Goal: Task Accomplishment & Management: Complete application form

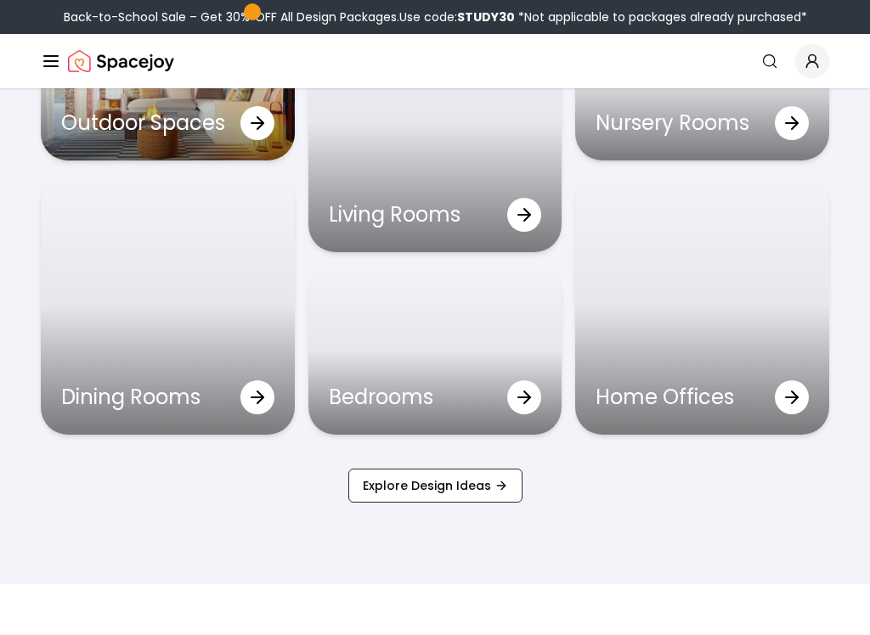
scroll to position [5074, 0]
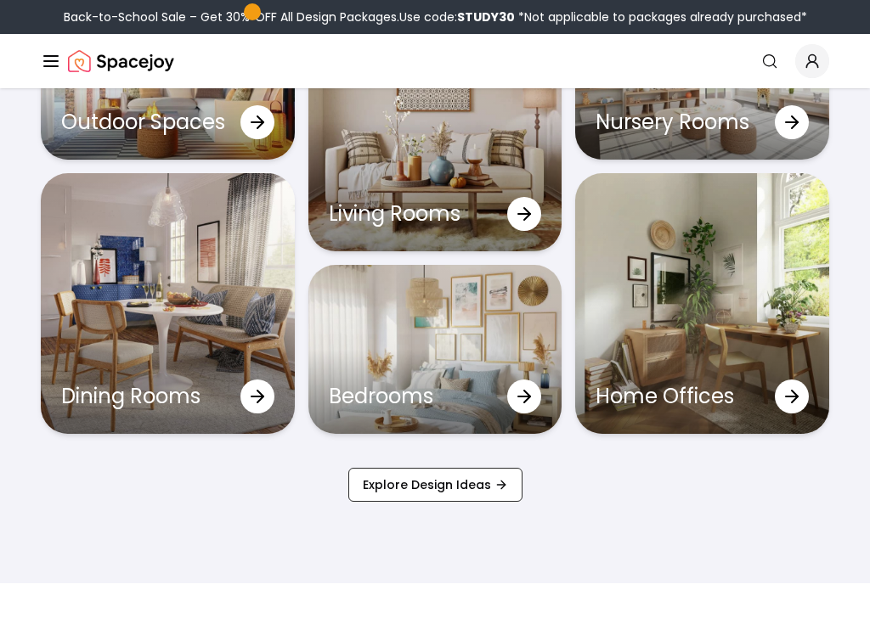
click at [498, 313] on div "Bedrooms" at bounding box center [435, 349] width 254 height 169
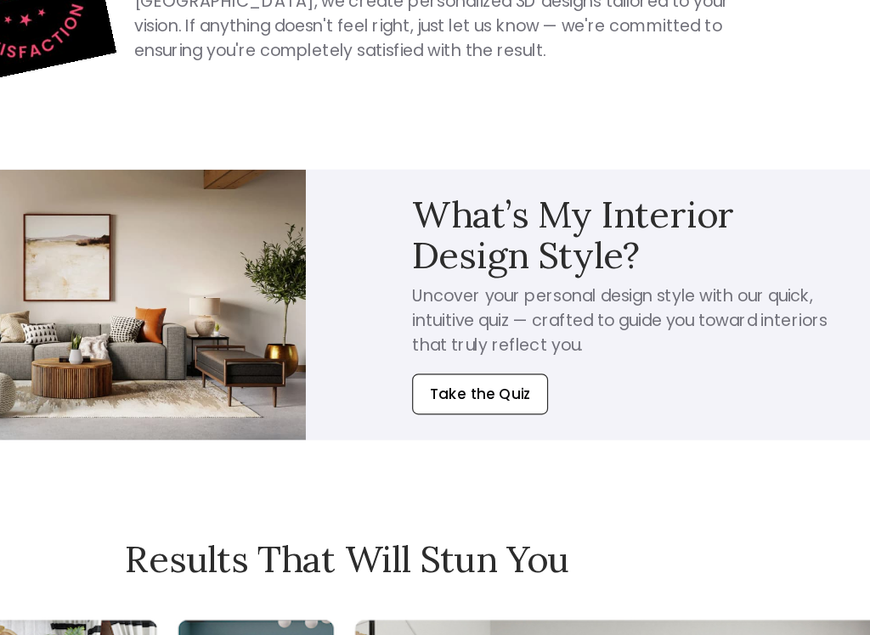
scroll to position [3527, 0]
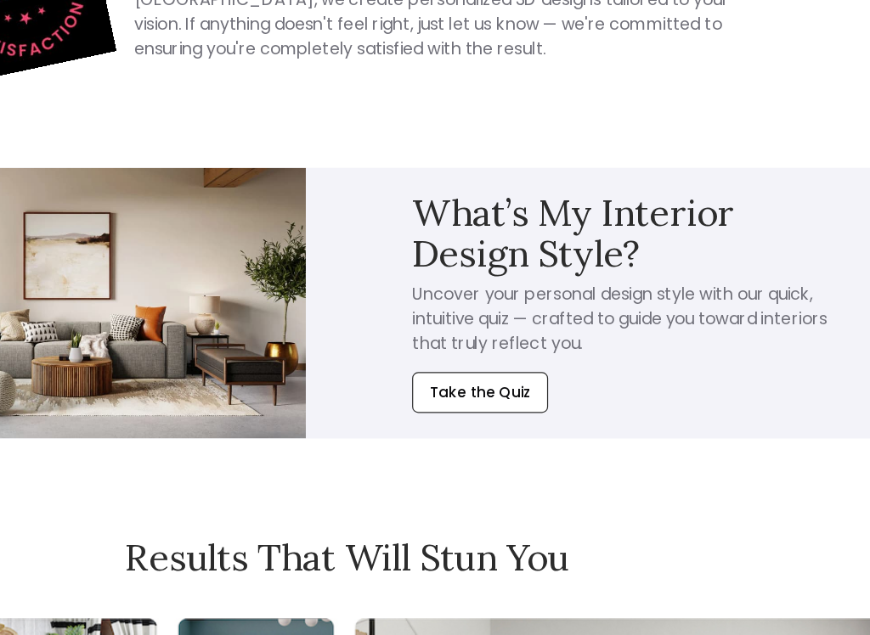
click at [489, 417] on button "Take the Quiz" at bounding box center [545, 434] width 113 height 34
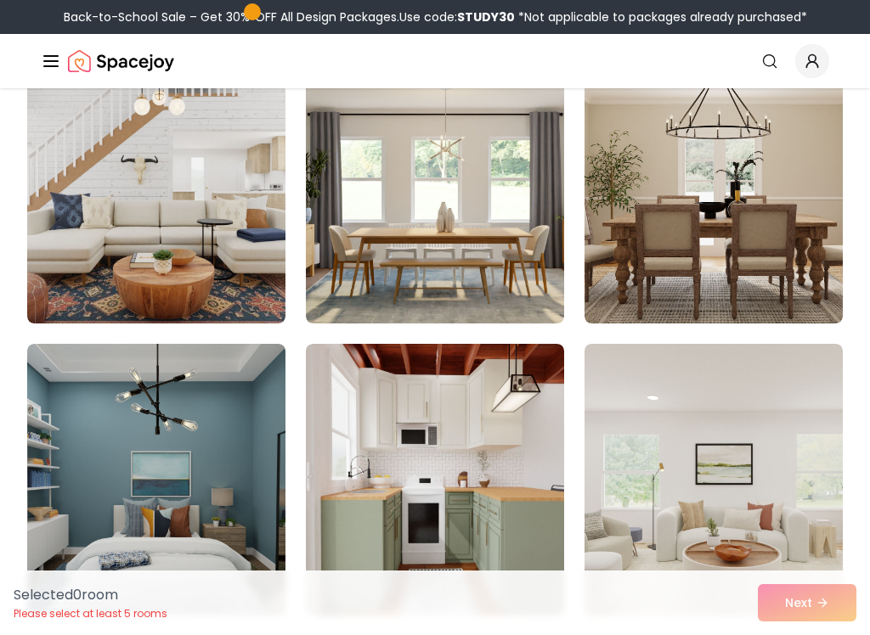
scroll to position [1657, 0]
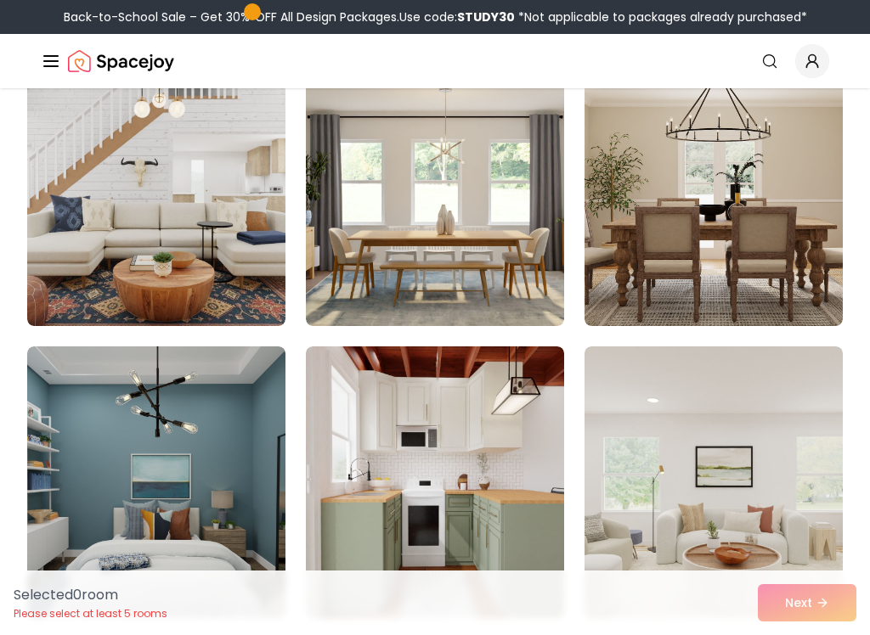
click at [794, 228] on img at bounding box center [713, 190] width 258 height 272
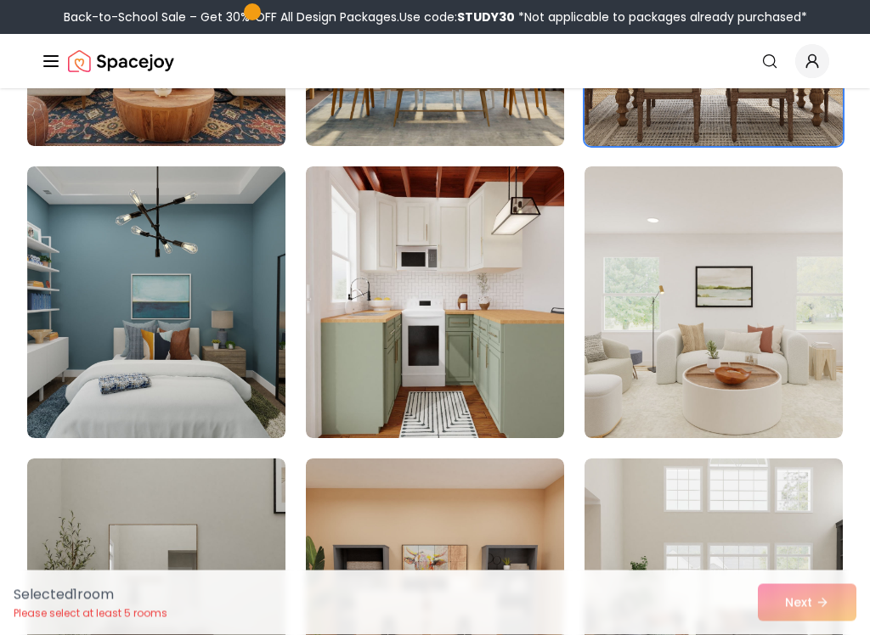
scroll to position [1838, 0]
click at [799, 295] on img at bounding box center [713, 302] width 258 height 272
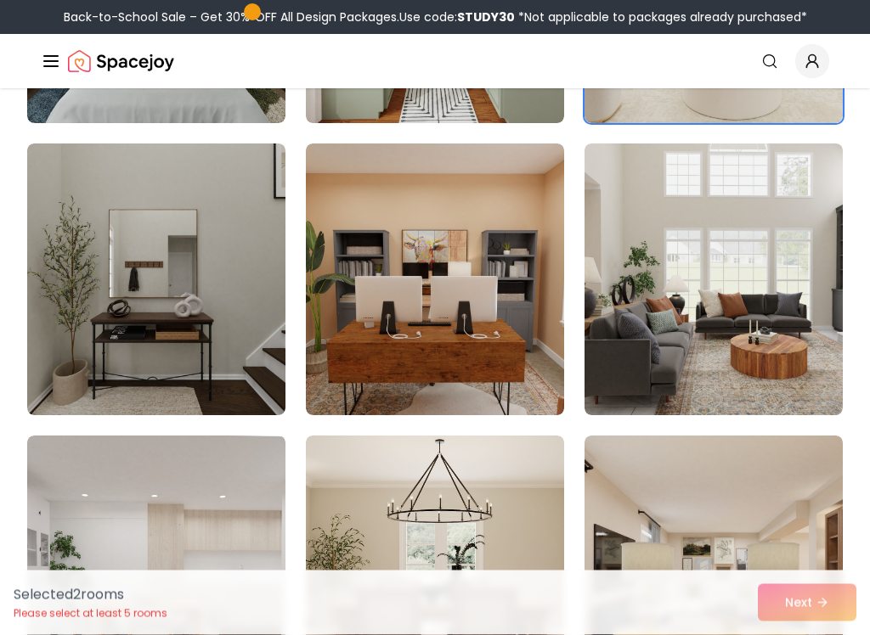
scroll to position [2153, 0]
click at [798, 268] on img at bounding box center [713, 280] width 258 height 272
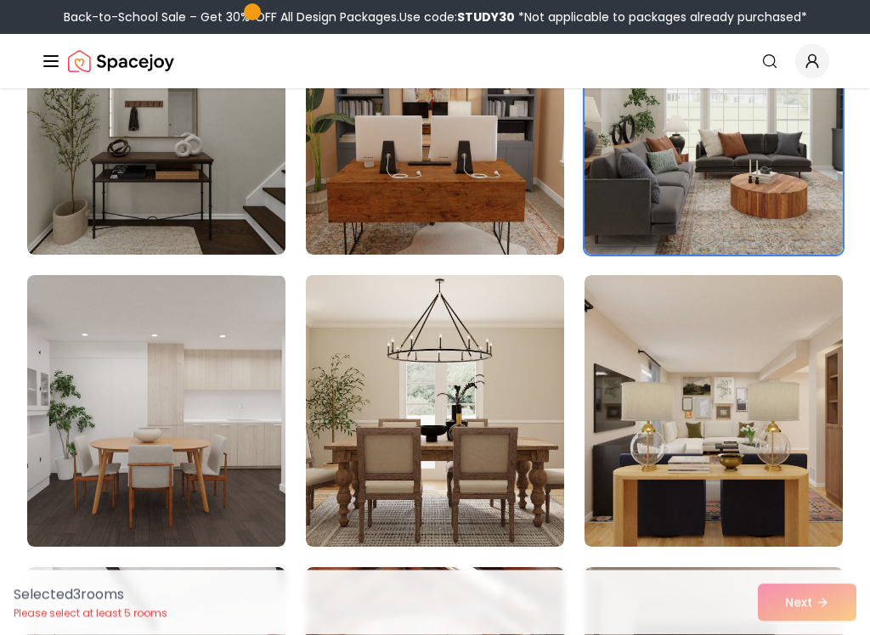
scroll to position [2313, 0]
click at [504, 350] on img at bounding box center [435, 411] width 258 height 272
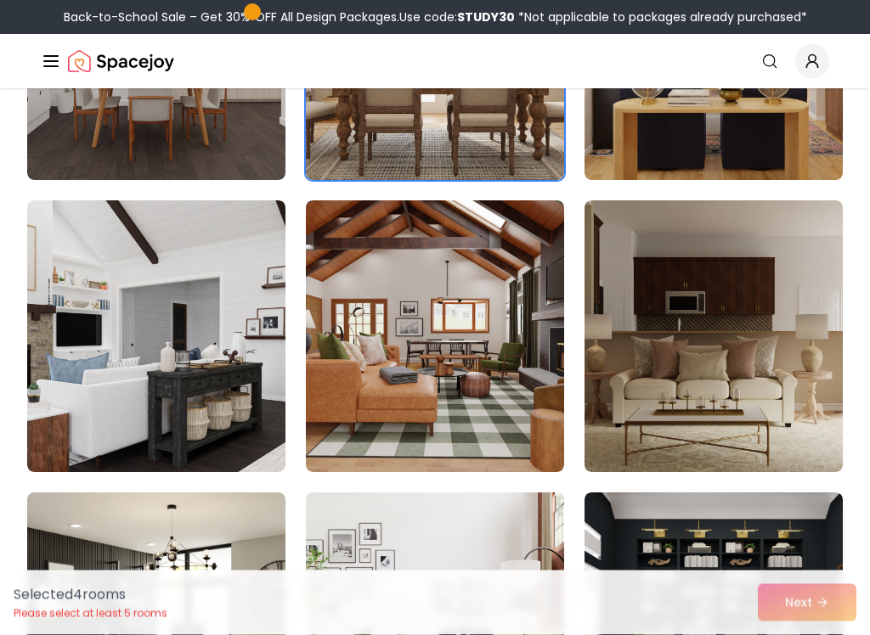
scroll to position [2680, 0]
click at [494, 295] on img at bounding box center [435, 336] width 258 height 272
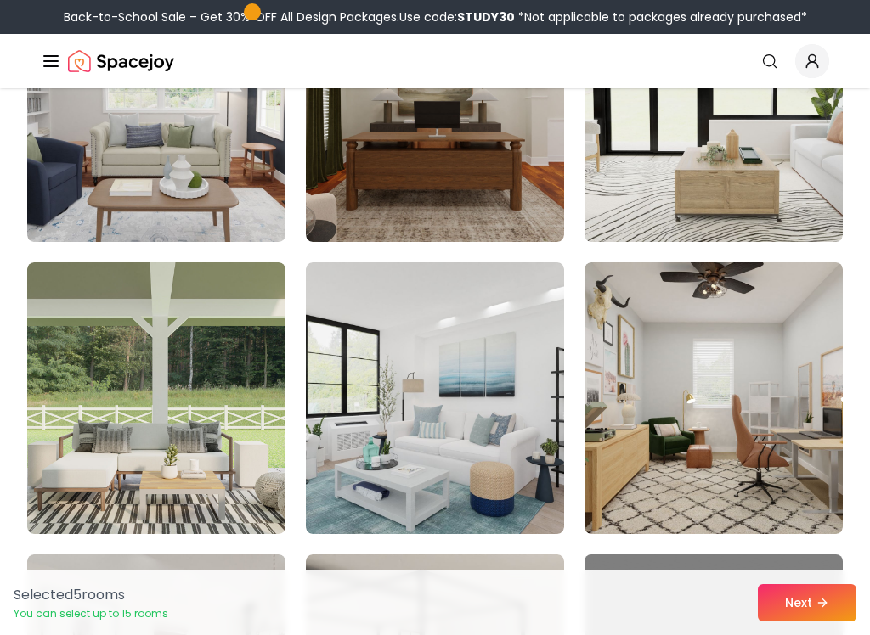
scroll to position [3510, 0]
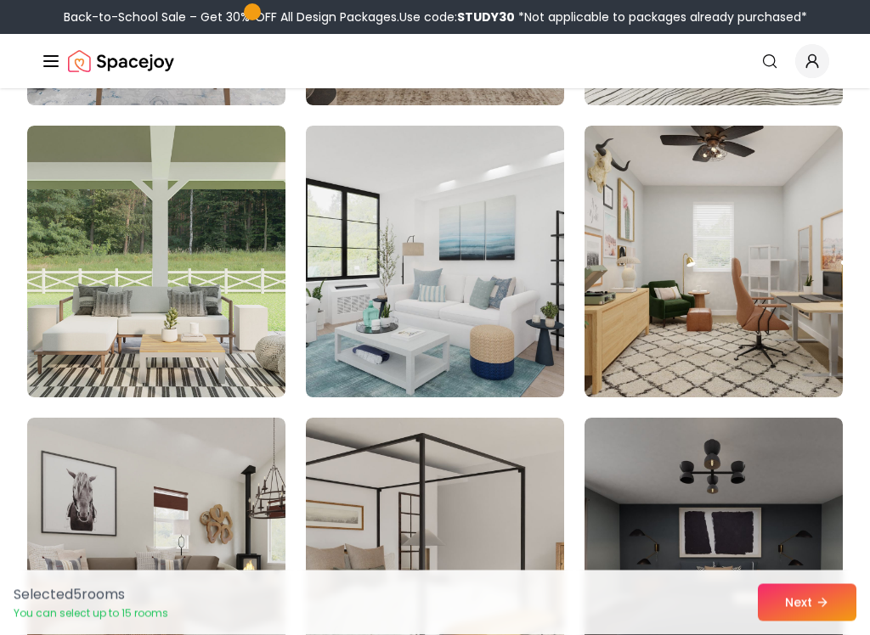
click at [787, 228] on img at bounding box center [713, 263] width 258 height 272
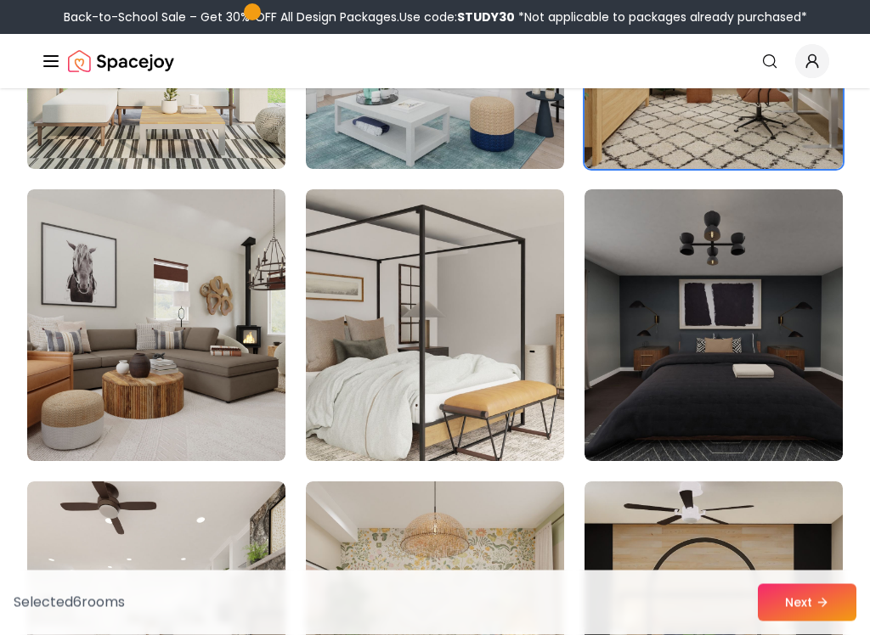
scroll to position [3859, 0]
click at [489, 321] on img at bounding box center [435, 325] width 258 height 272
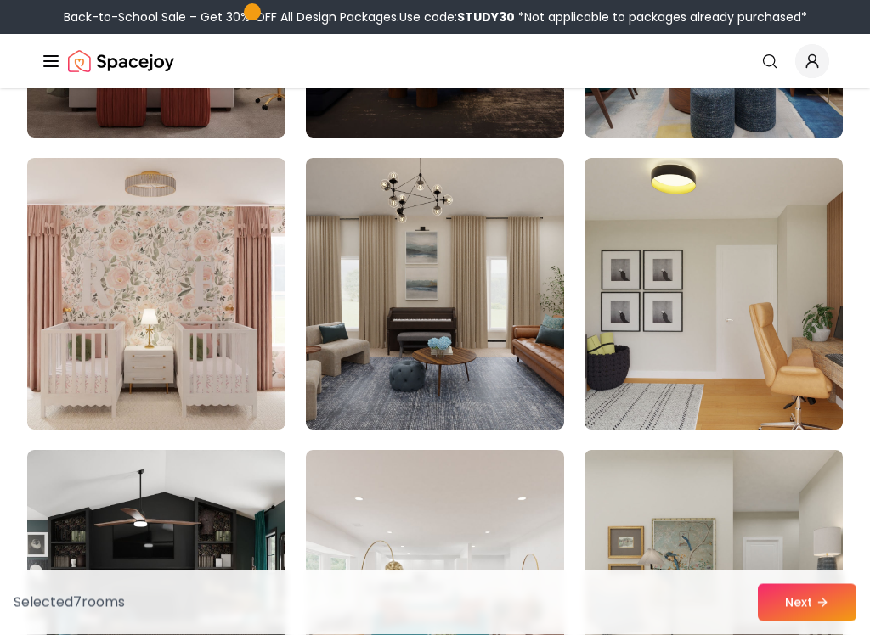
scroll to position [5059, 0]
click at [749, 256] on img at bounding box center [713, 294] width 258 height 272
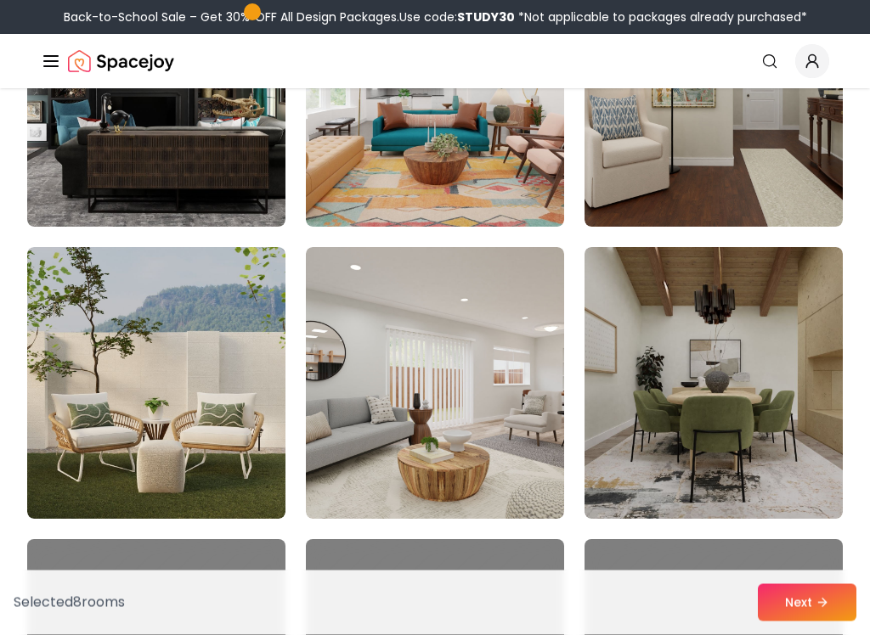
scroll to position [5554, 0]
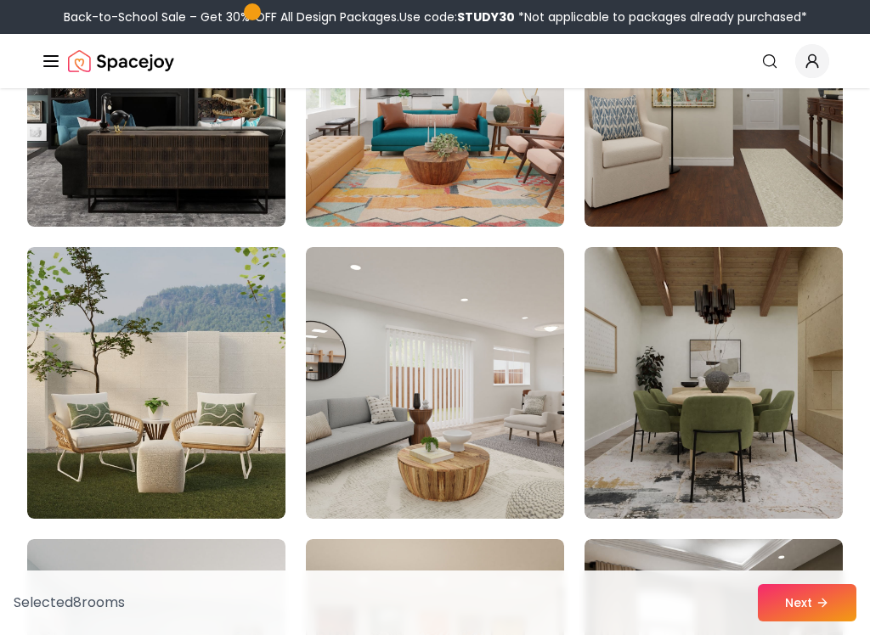
click at [200, 392] on img at bounding box center [156, 383] width 258 height 272
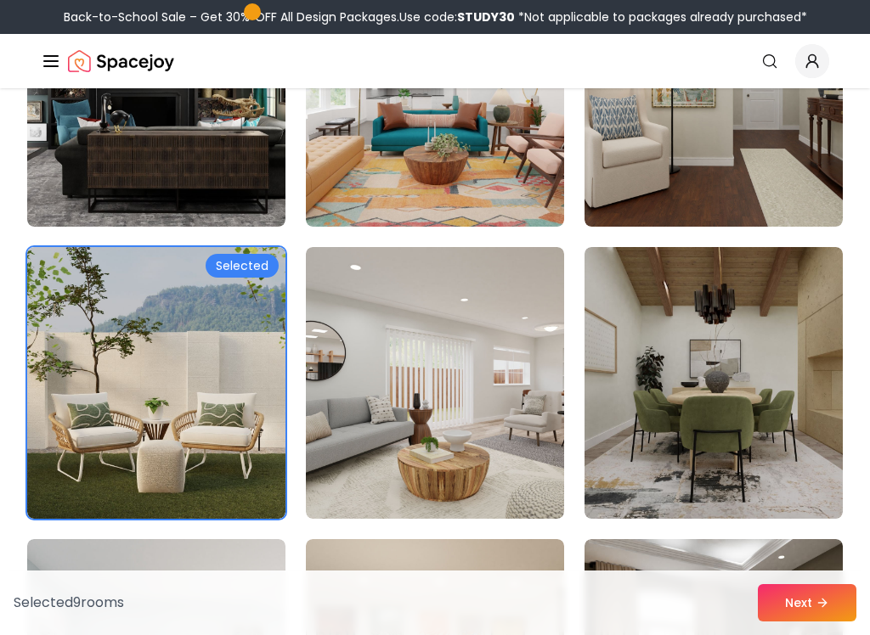
click at [495, 366] on img at bounding box center [435, 383] width 258 height 272
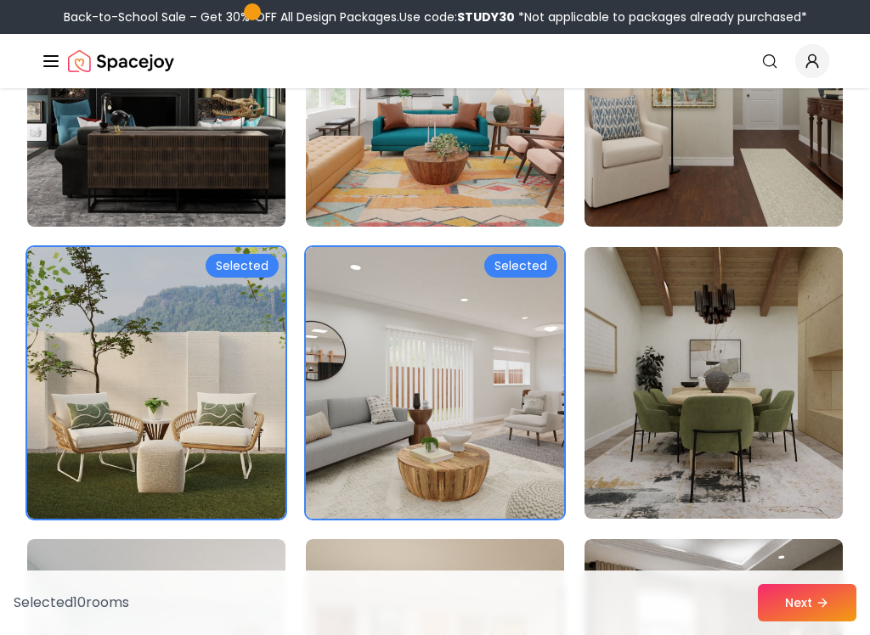
click at [792, 312] on img at bounding box center [713, 383] width 258 height 272
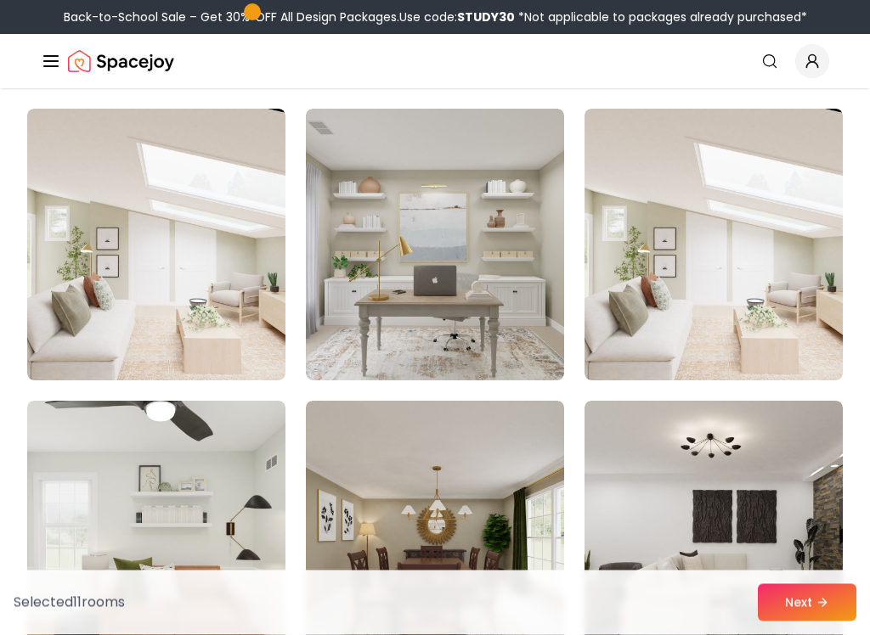
scroll to position [6861, 0]
click at [784, 211] on img at bounding box center [713, 245] width 258 height 272
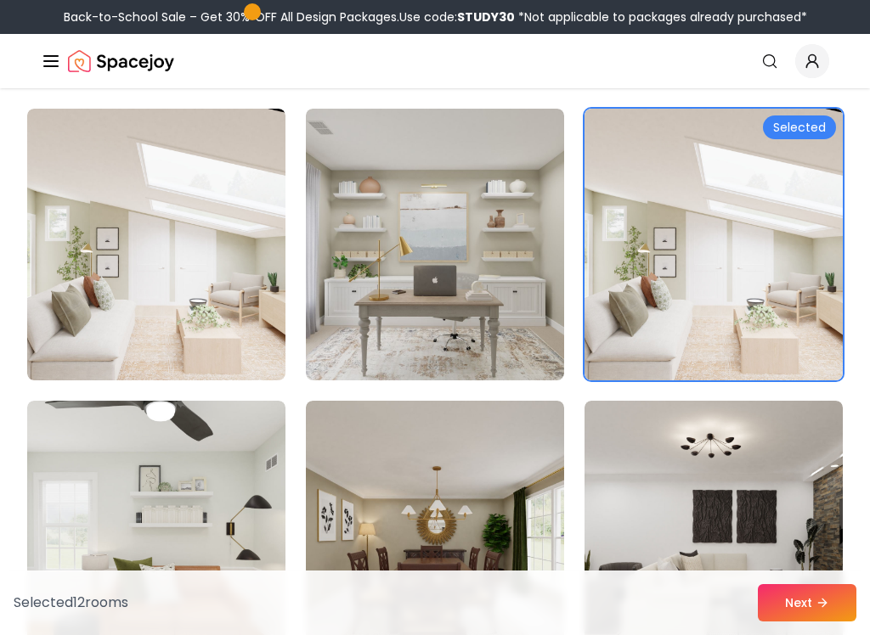
click at [515, 259] on img at bounding box center [435, 245] width 258 height 272
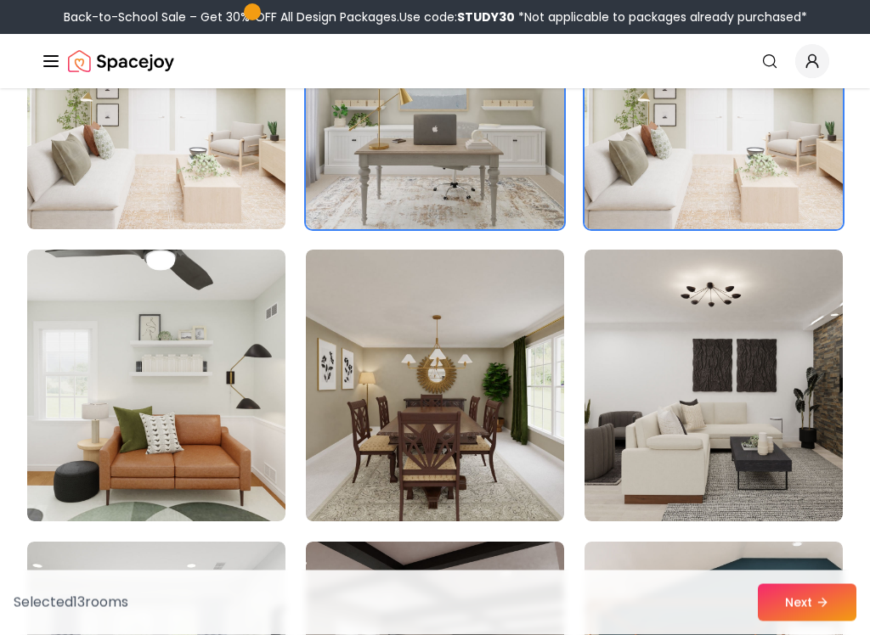
scroll to position [7013, 0]
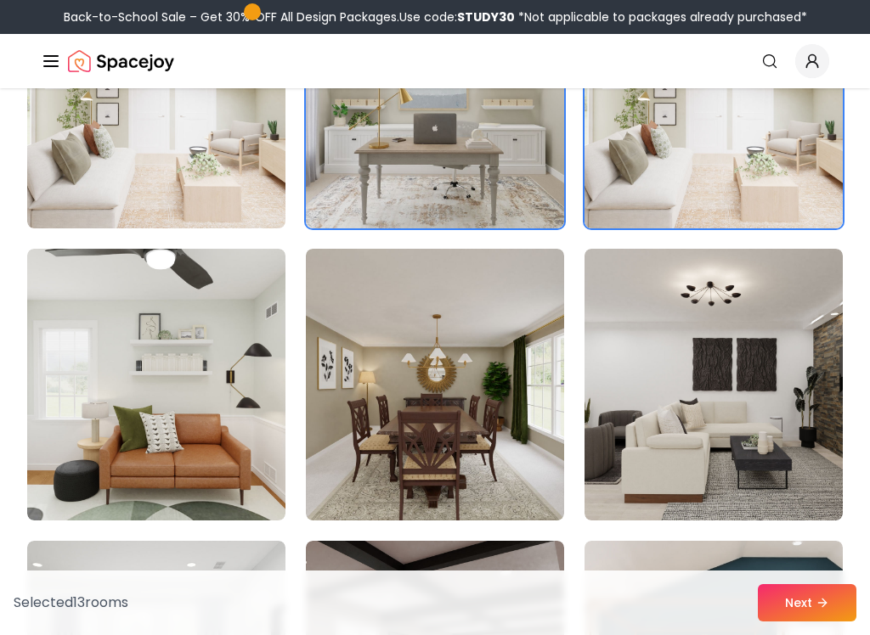
click at [222, 378] on img at bounding box center [156, 385] width 258 height 272
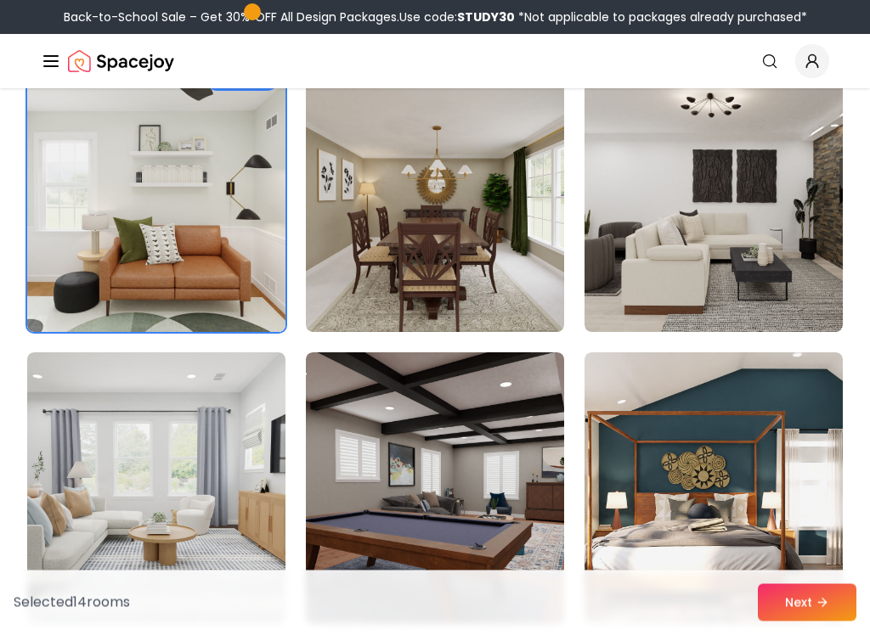
scroll to position [7201, 0]
click at [788, 204] on img at bounding box center [713, 196] width 258 height 272
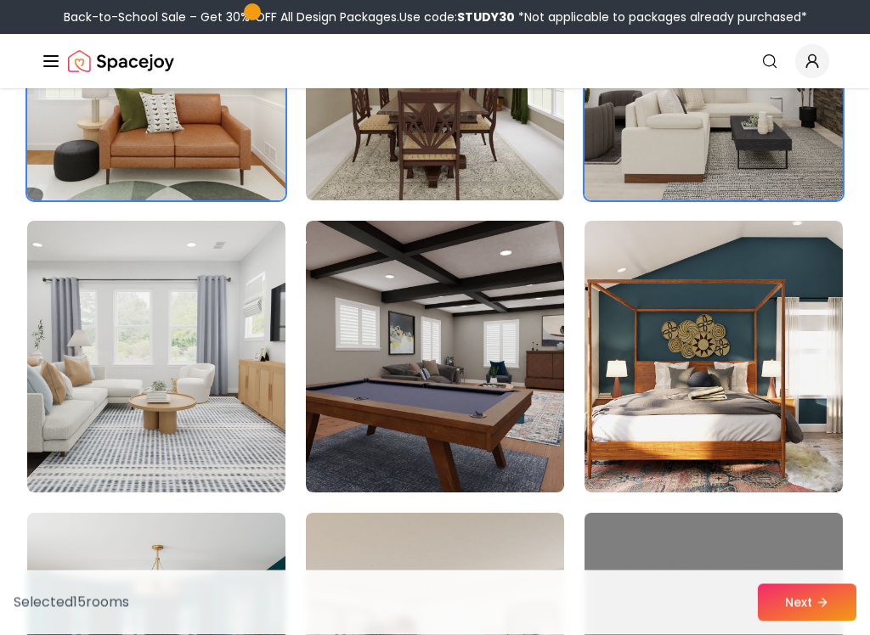
scroll to position [7332, 0]
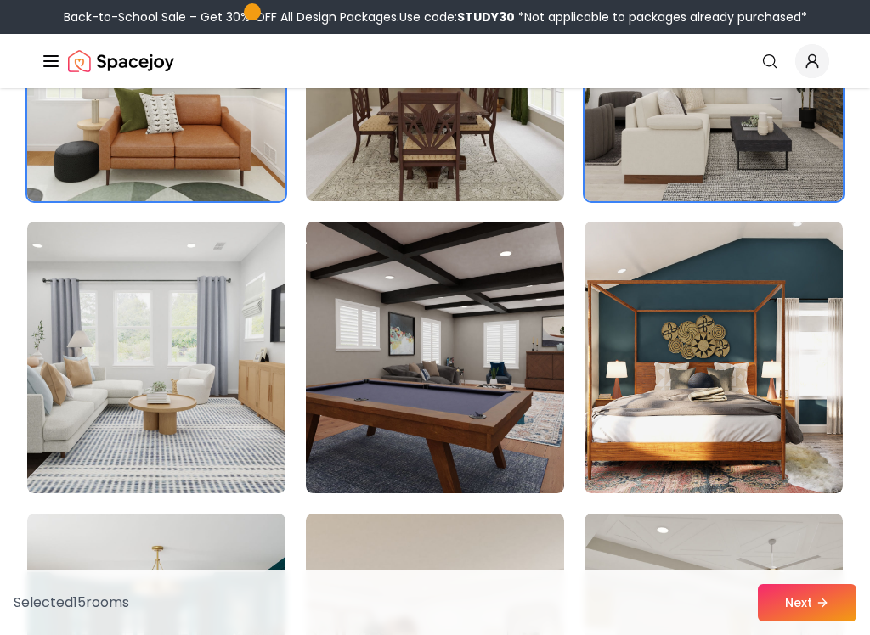
click at [752, 311] on img at bounding box center [713, 358] width 258 height 272
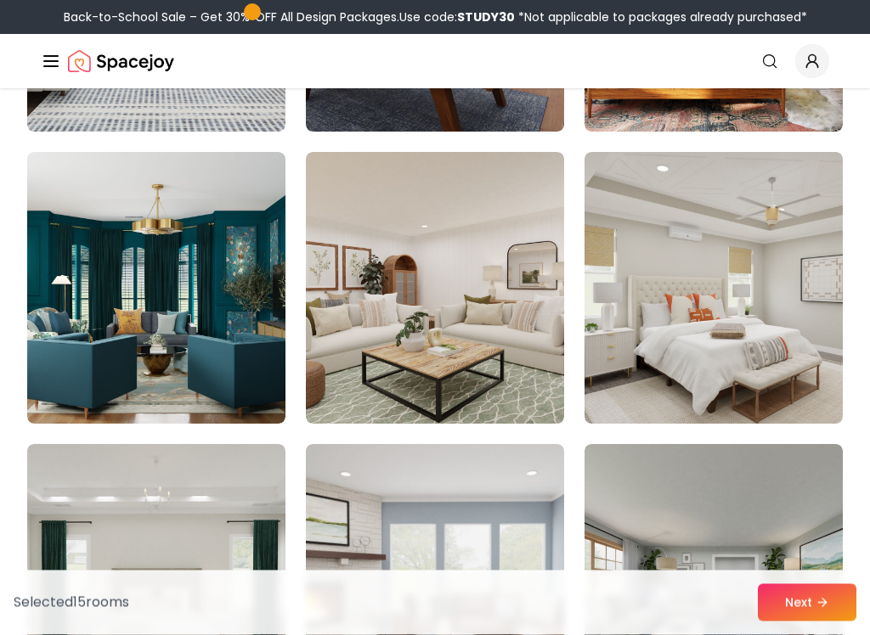
click at [490, 331] on img at bounding box center [435, 289] width 258 height 272
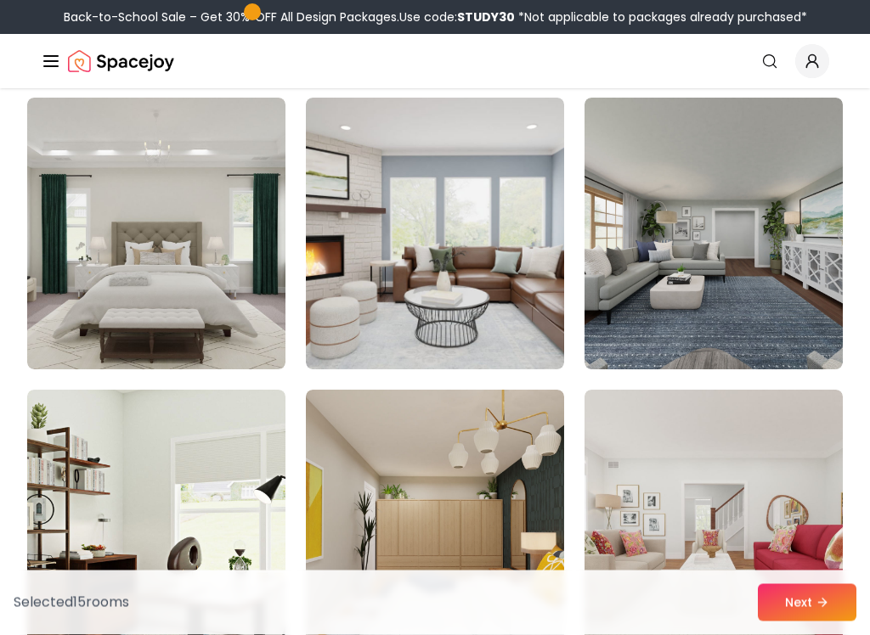
scroll to position [8040, 0]
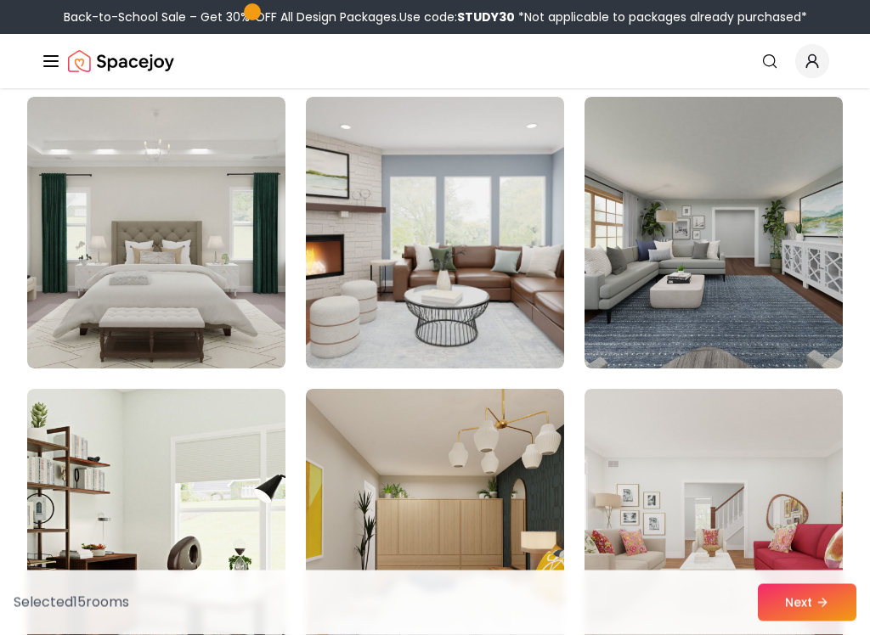
click at [487, 294] on img at bounding box center [435, 234] width 258 height 272
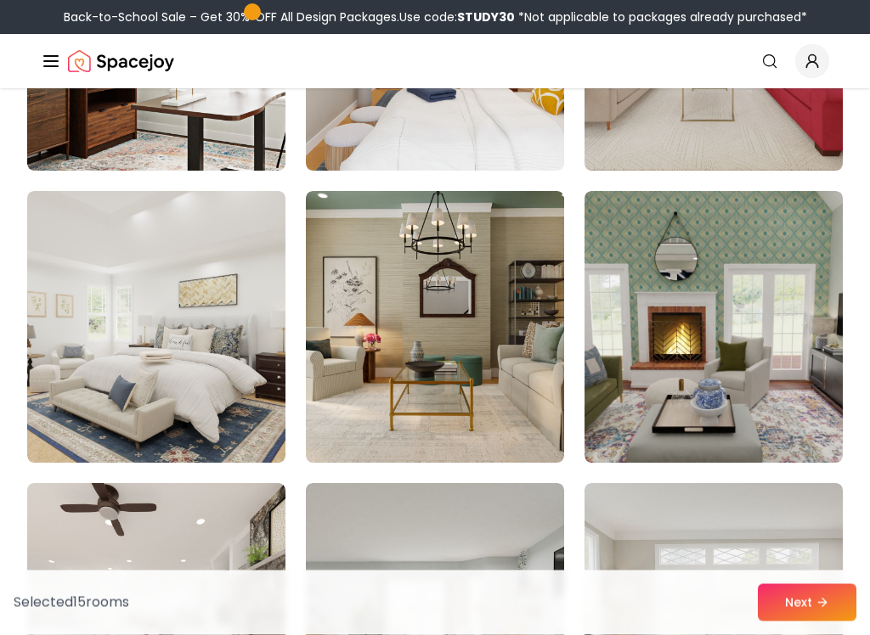
scroll to position [8531, 0]
click at [256, 319] on img at bounding box center [156, 327] width 258 height 272
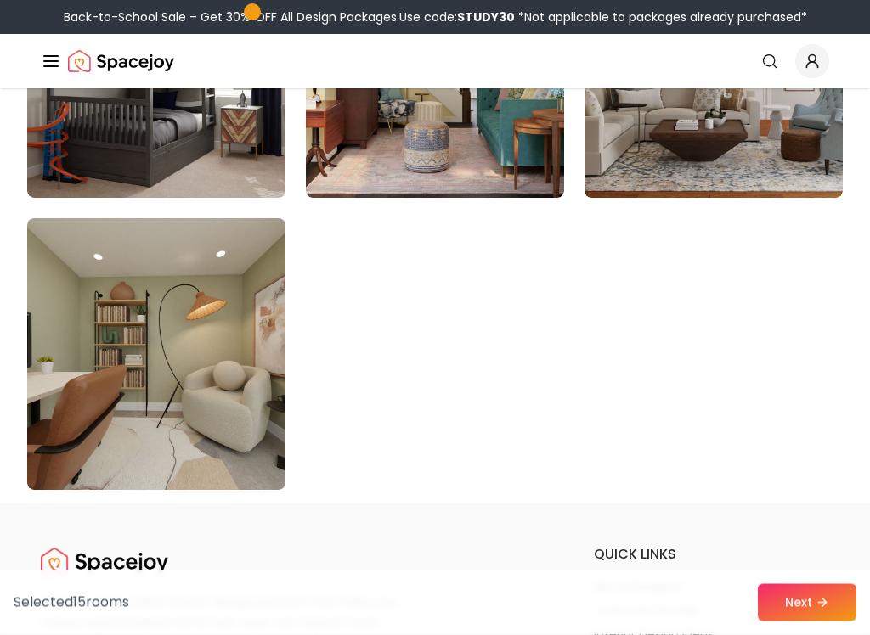
scroll to position [9672, 0]
click at [200, 343] on img at bounding box center [156, 354] width 258 height 272
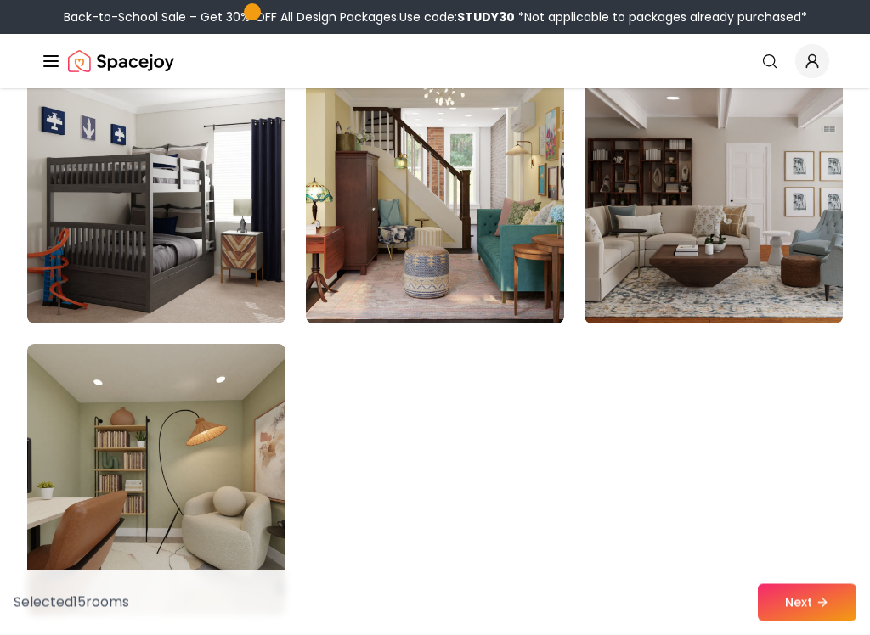
scroll to position [9547, 0]
click at [807, 594] on button "Next" at bounding box center [806, 602] width 98 height 37
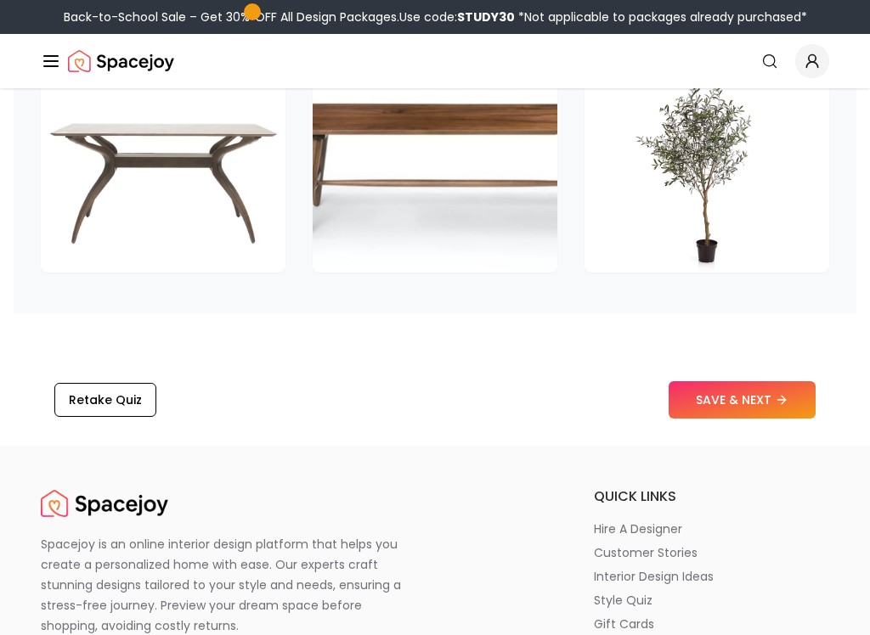
scroll to position [2886, 0]
click at [718, 398] on button "SAVE & NEXT" at bounding box center [741, 399] width 147 height 37
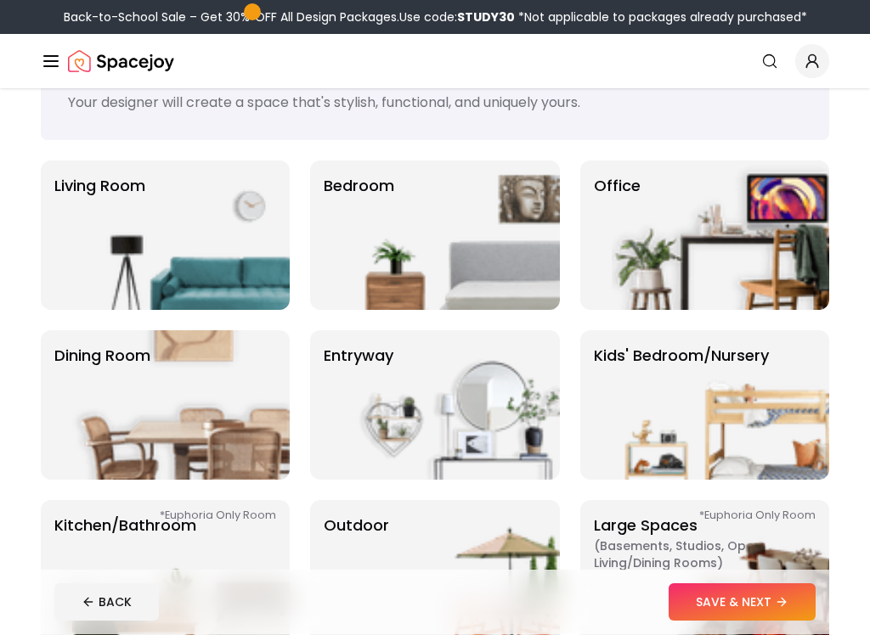
scroll to position [74, 0]
click at [520, 247] on img at bounding box center [450, 234] width 217 height 149
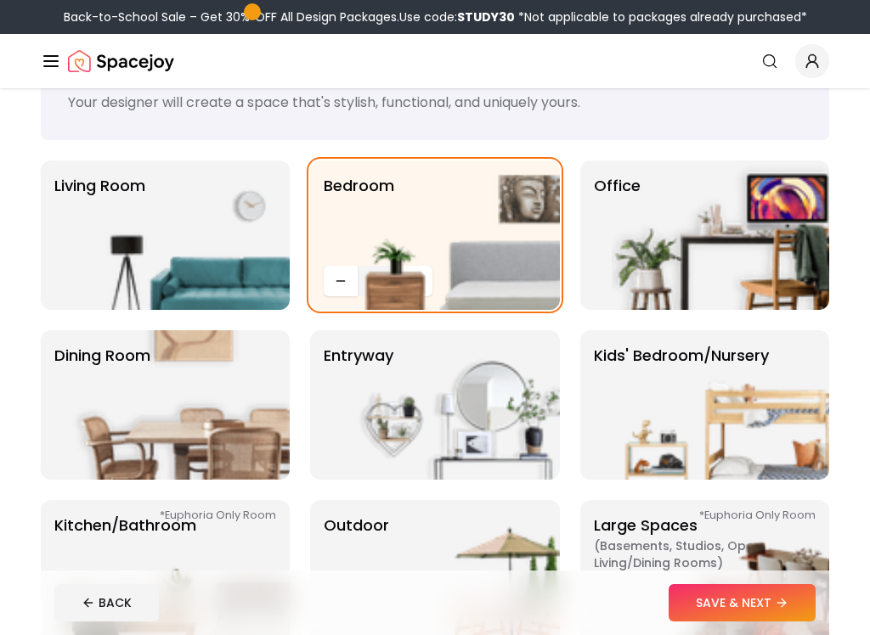
click at [217, 263] on img at bounding box center [180, 234] width 217 height 149
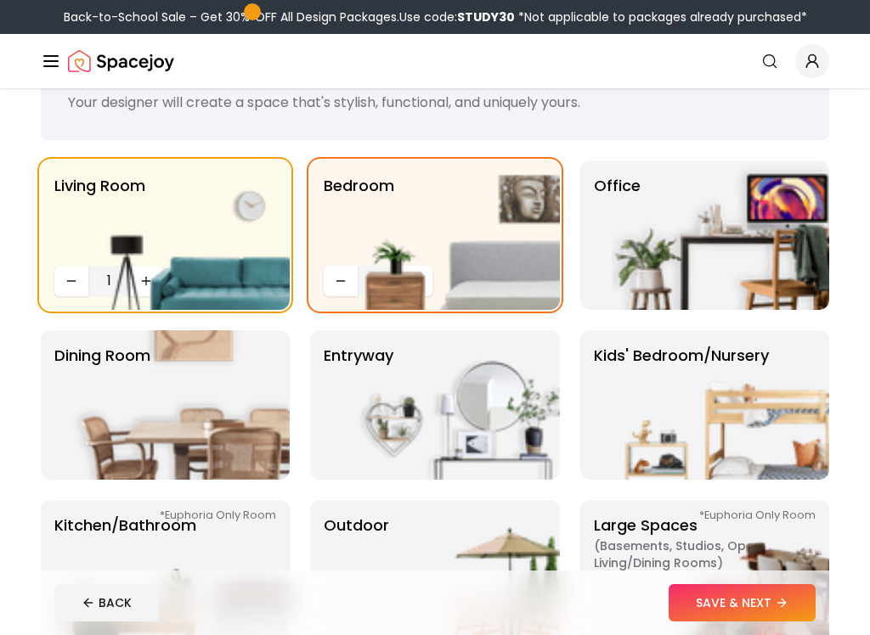
click at [509, 400] on img at bounding box center [450, 404] width 217 height 149
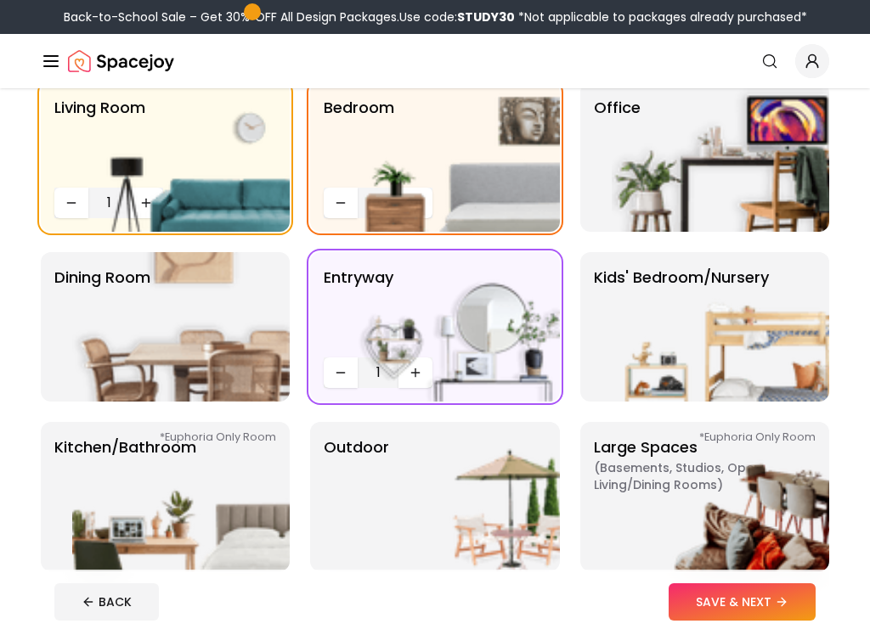
scroll to position [155, 0]
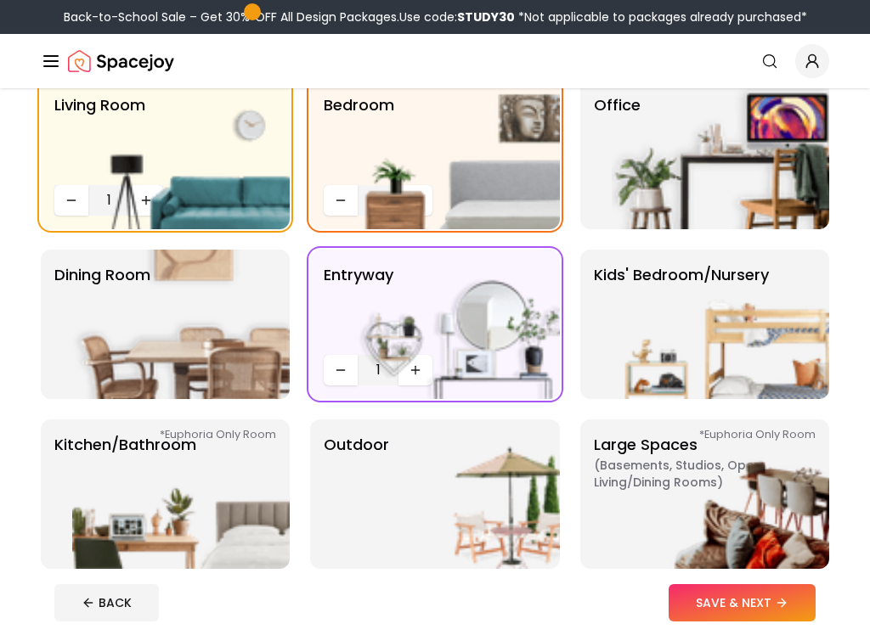
click at [763, 532] on button "SAVE & NEXT" at bounding box center [741, 602] width 147 height 37
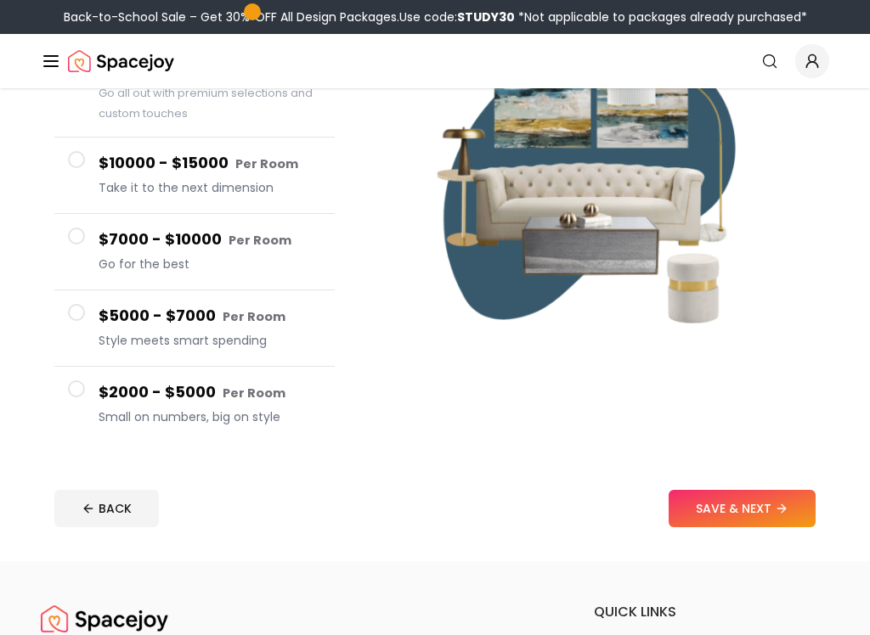
scroll to position [228, 0]
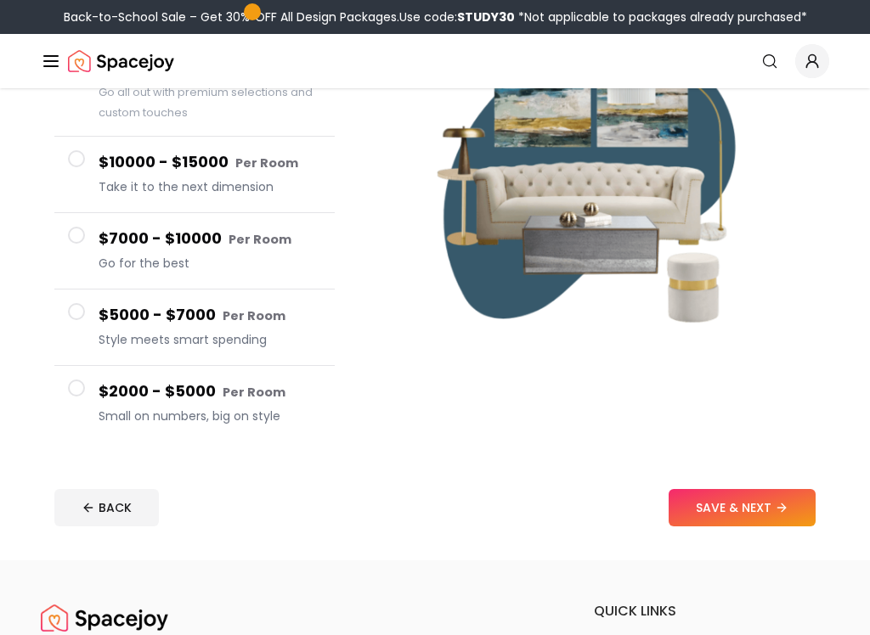
click at [80, 383] on span at bounding box center [76, 388] width 17 height 17
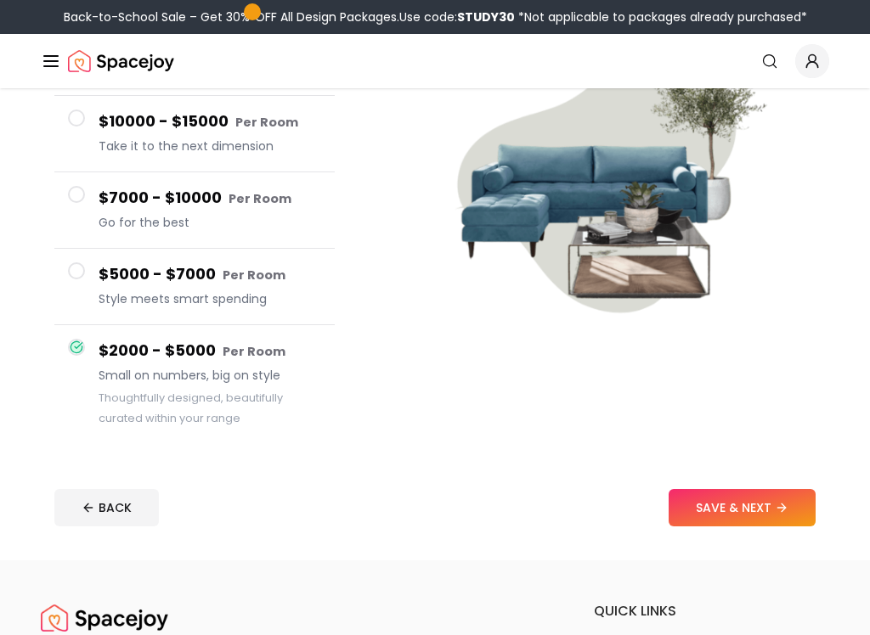
click at [763, 519] on button "SAVE & NEXT" at bounding box center [741, 507] width 147 height 37
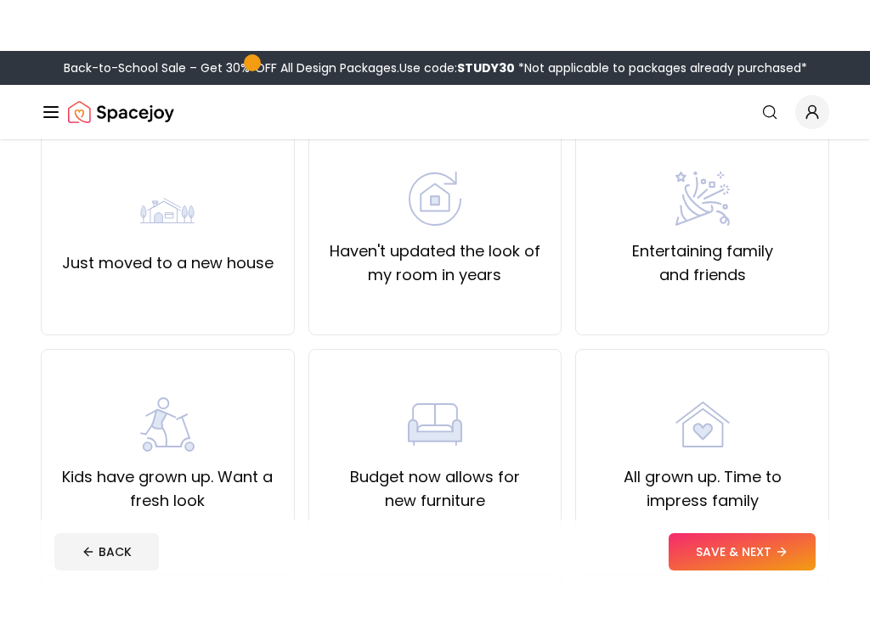
scroll to position [160, 0]
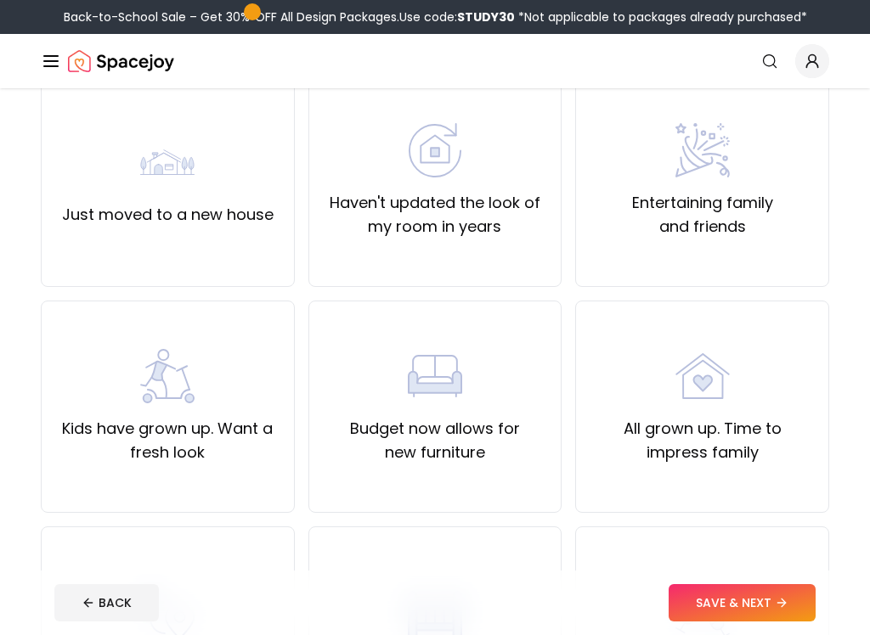
click at [517, 205] on label "Haven't updated the look of my room in years" at bounding box center [435, 215] width 225 height 48
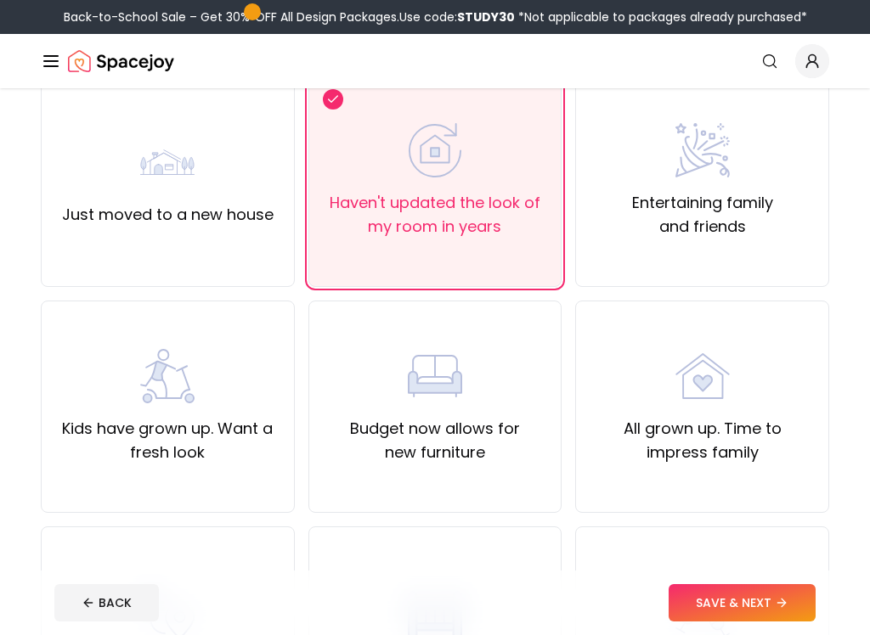
click at [760, 532] on button "SAVE & NEXT" at bounding box center [741, 602] width 147 height 37
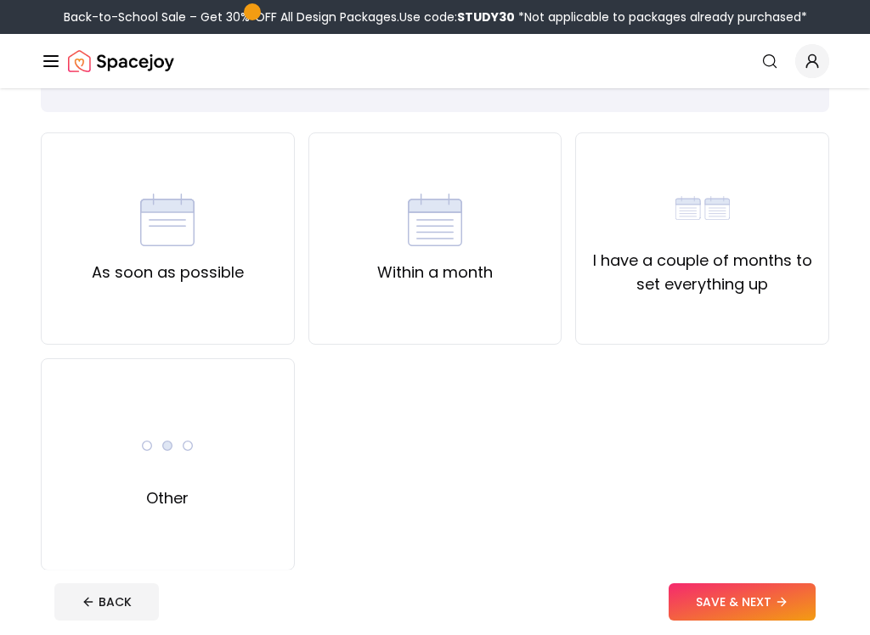
click at [745, 259] on label "I have a couple of months to set everything up" at bounding box center [701, 274] width 225 height 48
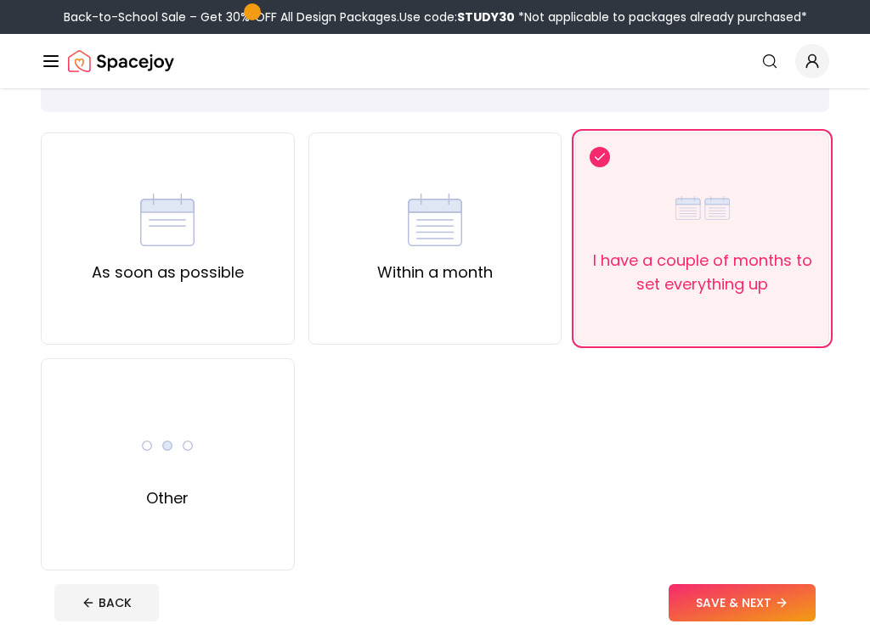
click at [752, 532] on button "SAVE & NEXT" at bounding box center [741, 602] width 147 height 37
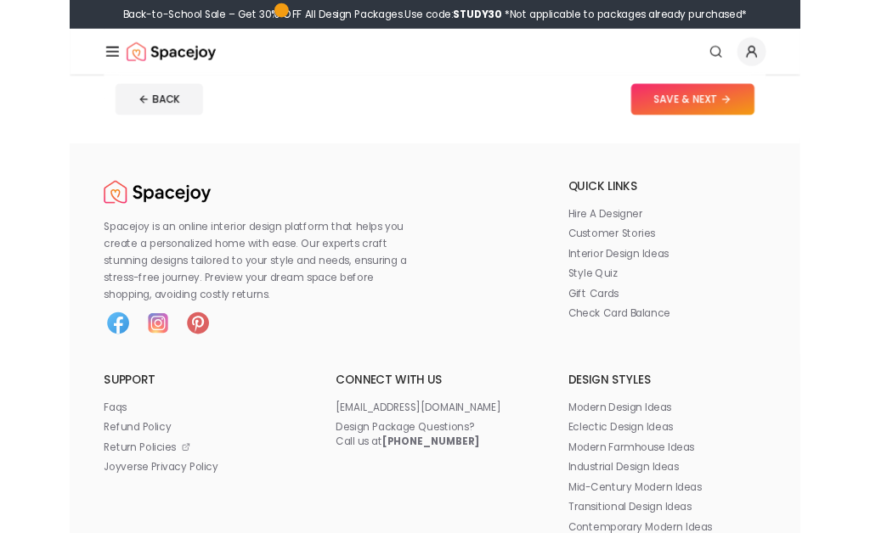
scroll to position [605, 0]
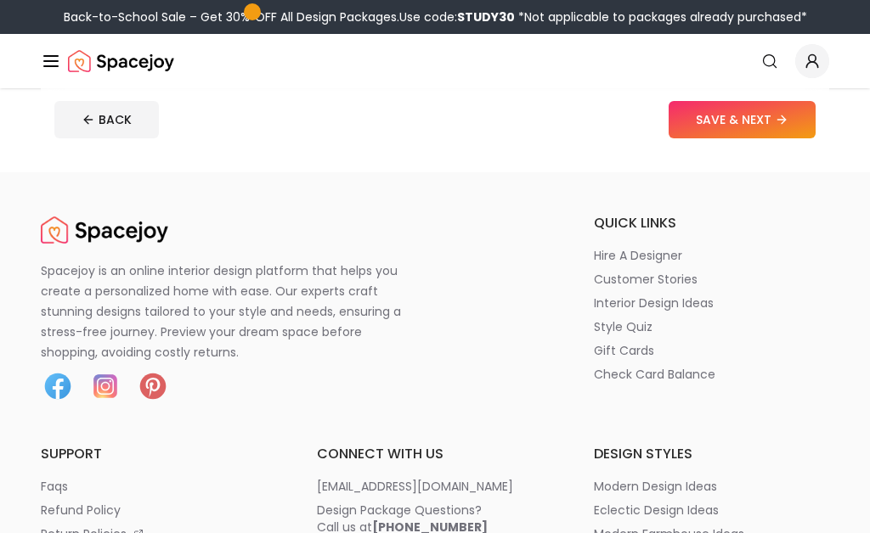
click at [655, 308] on p "interior design ideas" at bounding box center [654, 303] width 120 height 17
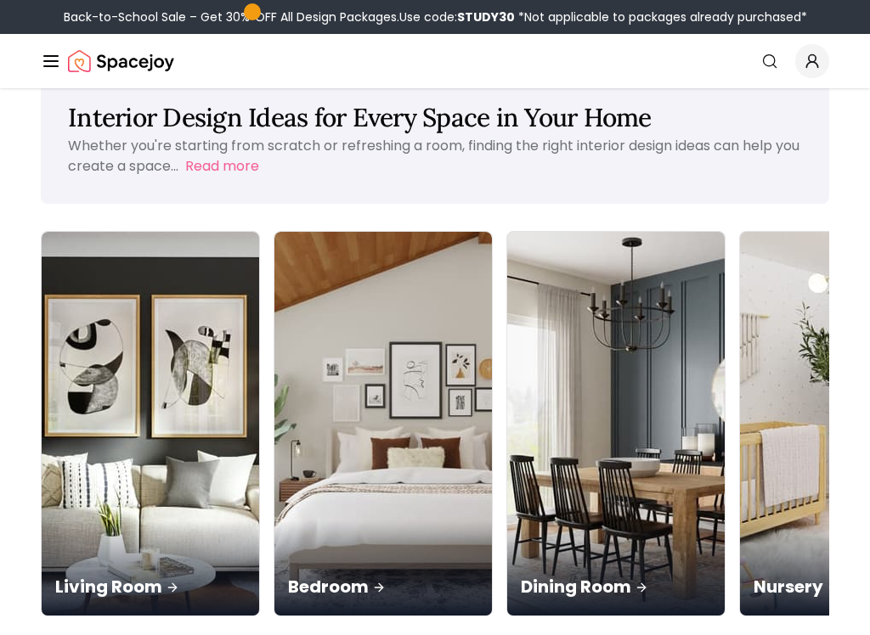
scroll to position [41, 0]
click at [301, 335] on img at bounding box center [382, 424] width 217 height 384
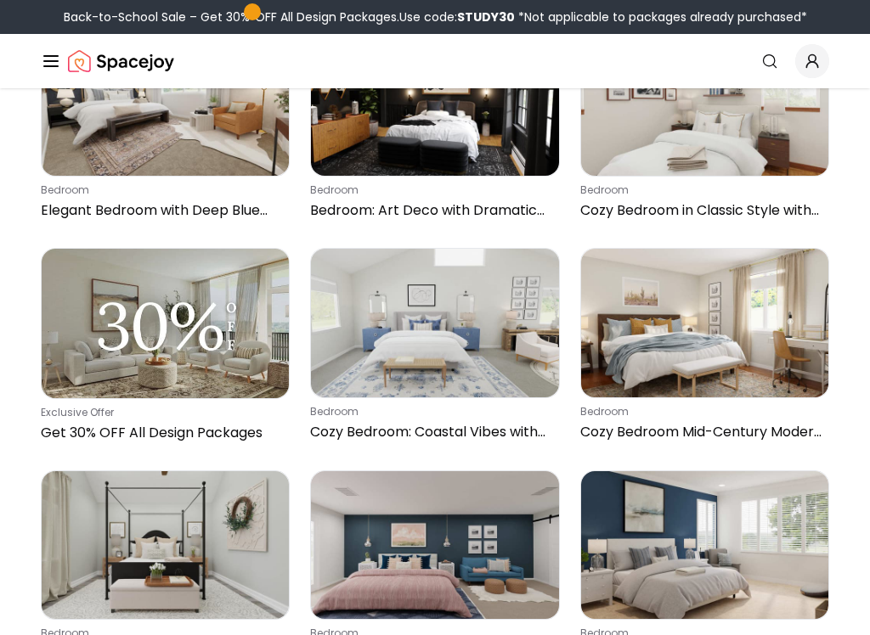
scroll to position [229, 0]
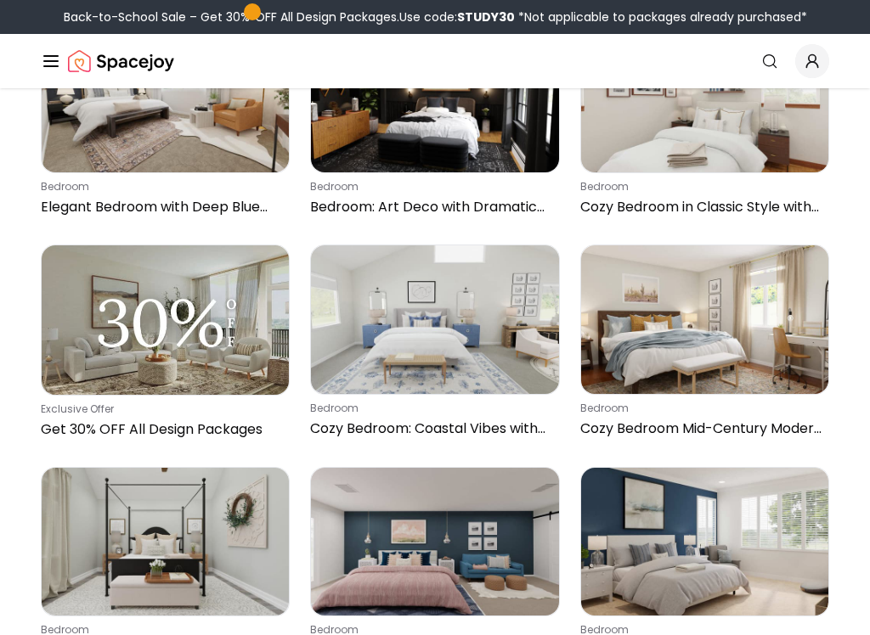
click at [665, 313] on img at bounding box center [704, 319] width 247 height 149
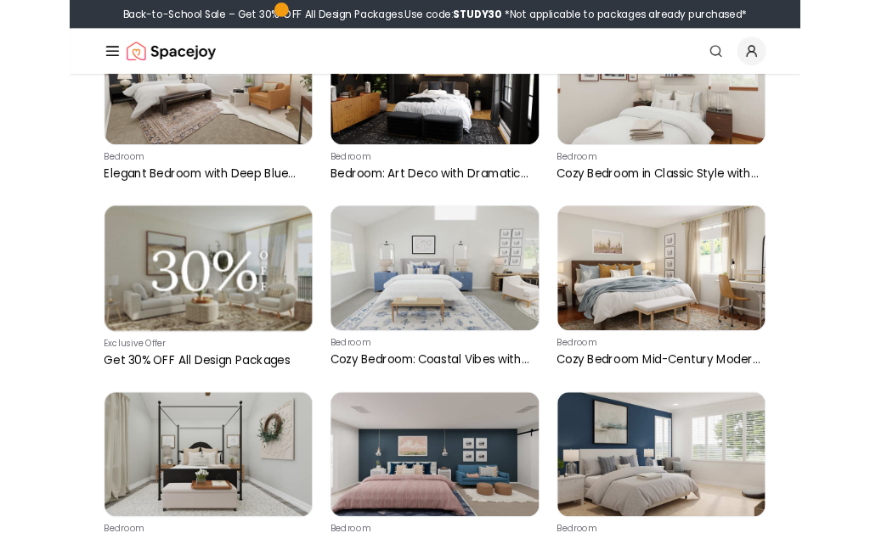
scroll to position [284, 0]
